Goal: Navigation & Orientation: Find specific page/section

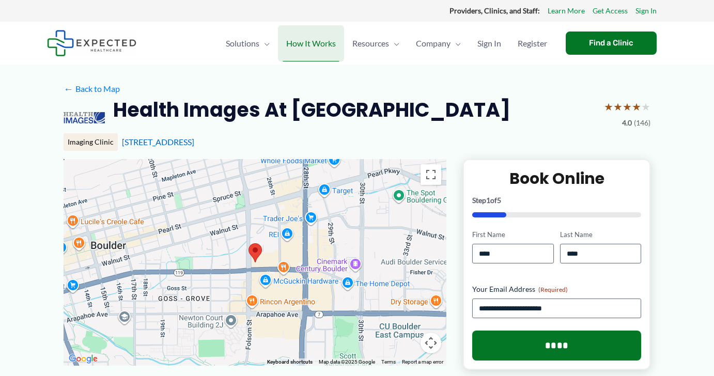
click at [301, 42] on span "How It Works" at bounding box center [311, 43] width 50 height 36
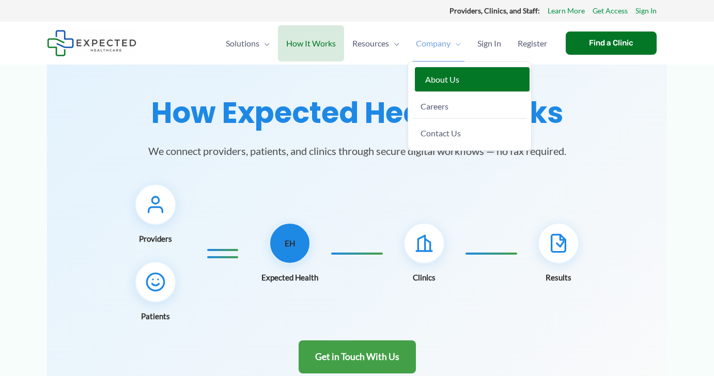
click at [441, 83] on span "About Us" at bounding box center [442, 79] width 34 height 10
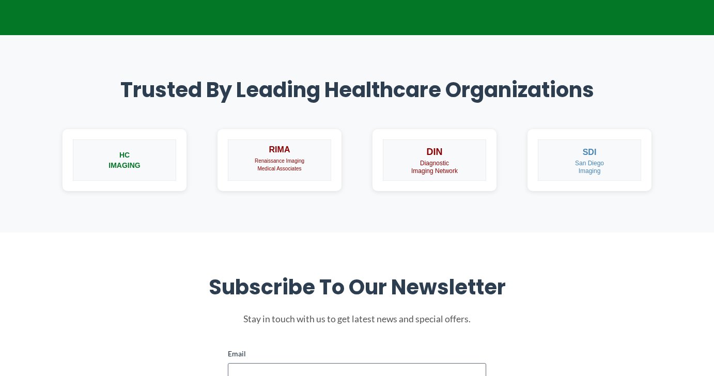
scroll to position [697, 0]
